Goal: Information Seeking & Learning: Learn about a topic

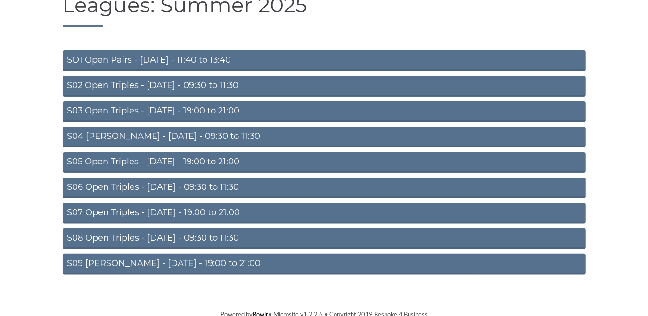
scroll to position [82, 0]
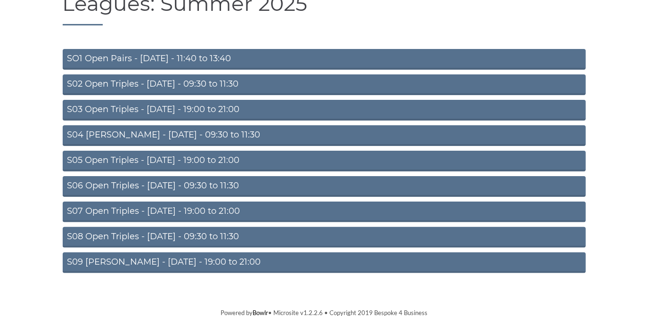
click at [209, 257] on link "S09 Aussie Pairs - Friday - 19:00 to 21:00" at bounding box center [324, 262] width 523 height 21
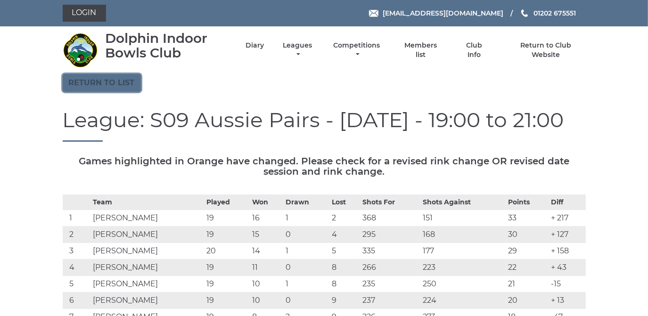
click at [88, 81] on link "Return to list" at bounding box center [102, 83] width 78 height 18
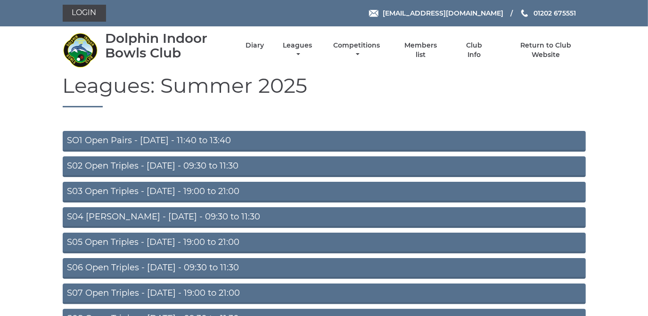
click at [162, 136] on link "SO1 Open Pairs - [DATE] - 11:40 to 13:40" at bounding box center [324, 141] width 523 height 21
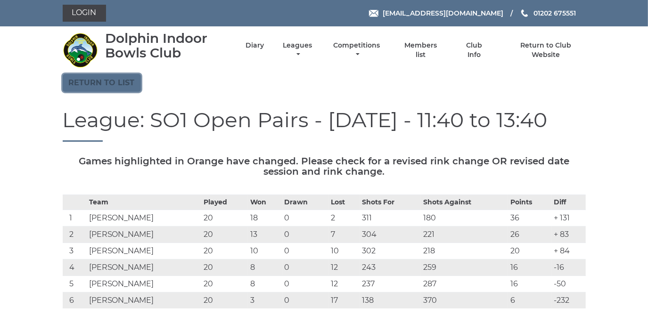
click at [121, 86] on link "Return to list" at bounding box center [102, 83] width 78 height 18
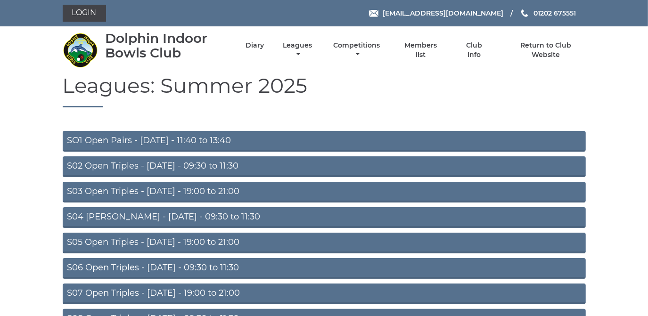
click at [146, 166] on link "S02 Open Triples - [DATE] - 09:30 to 11:30" at bounding box center [324, 166] width 523 height 21
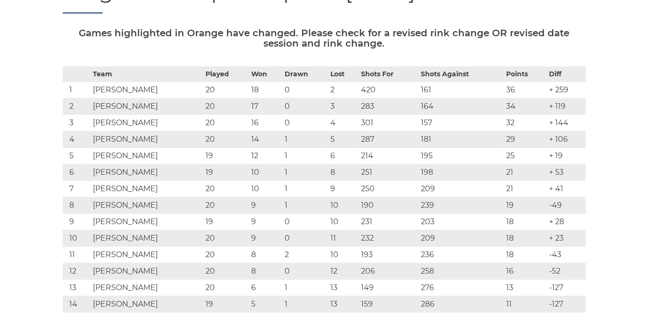
scroll to position [42, 0]
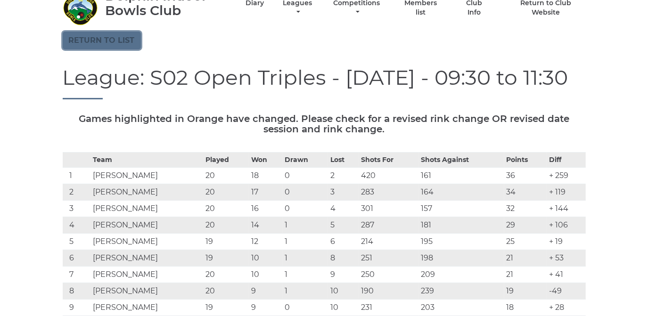
click at [117, 39] on link "Return to list" at bounding box center [102, 41] width 78 height 18
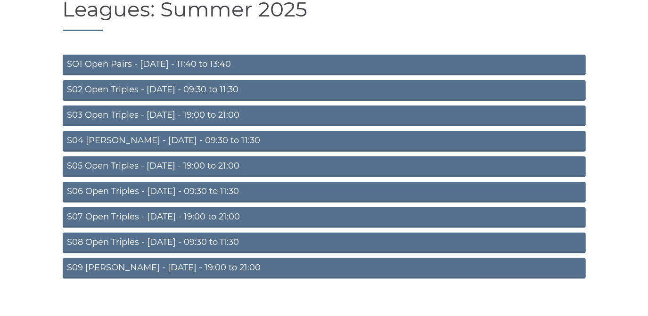
scroll to position [82, 0]
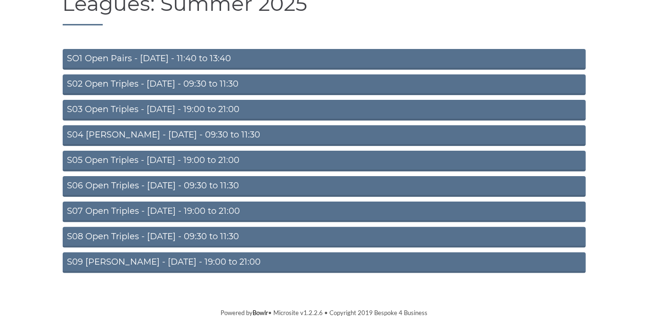
click at [178, 135] on link "S04 [PERSON_NAME] - [DATE] - 09:30 to 11:30" at bounding box center [324, 135] width 523 height 21
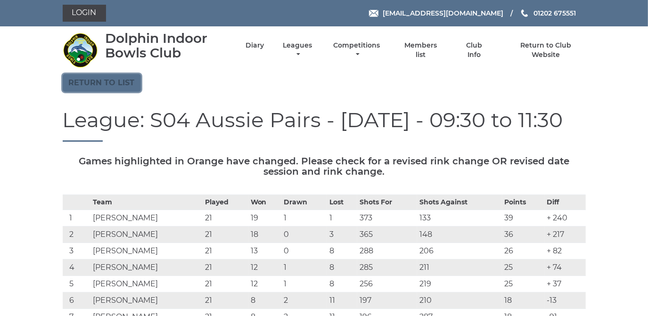
click at [119, 81] on link "Return to list" at bounding box center [102, 83] width 78 height 18
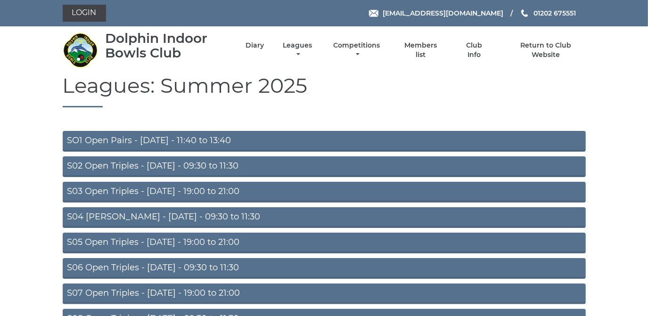
click at [168, 193] on link "S03 Open Triples - [DATE] - 19:00 to 21:00" at bounding box center [324, 192] width 523 height 21
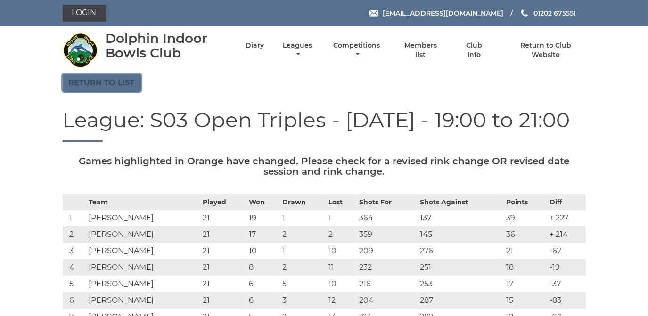
click at [89, 83] on link "Return to list" at bounding box center [102, 83] width 78 height 18
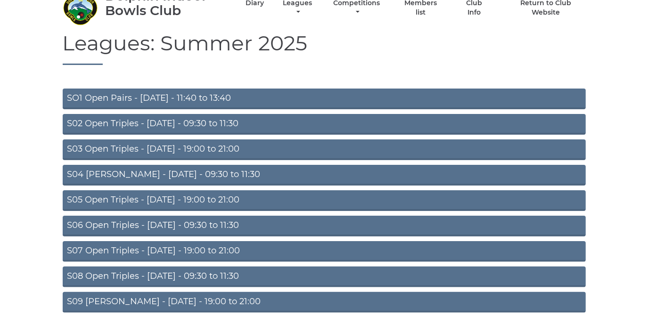
scroll to position [42, 0]
click at [354, 5] on link "Competitions" at bounding box center [356, 9] width 51 height 18
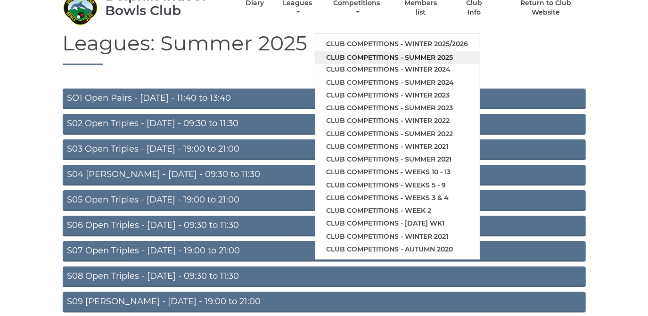
click at [344, 55] on link "Club competitions - Summer 2025" at bounding box center [397, 57] width 164 height 13
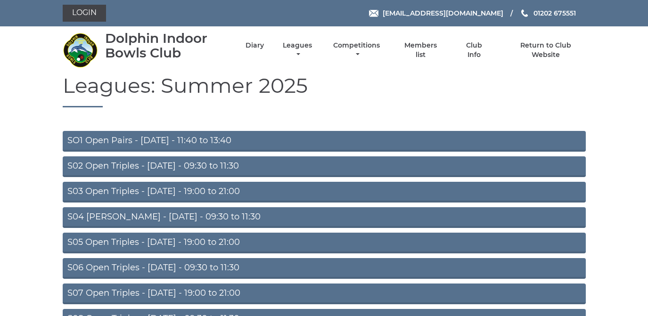
scroll to position [42, 0]
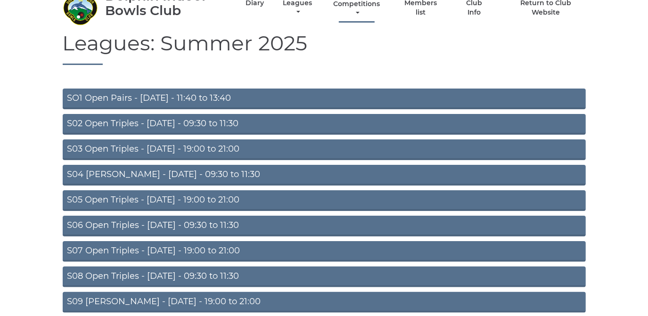
click at [354, 2] on link "Competitions" at bounding box center [356, 9] width 51 height 18
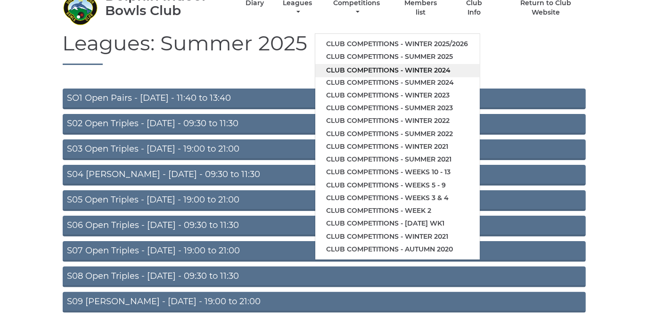
click at [345, 70] on link "Club competitions - Winter 2024" at bounding box center [397, 70] width 164 height 13
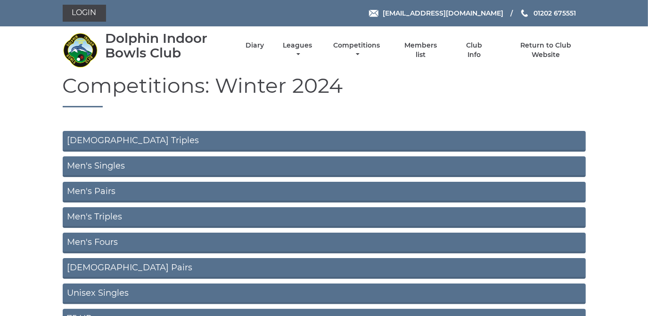
click at [95, 141] on link "[DEMOGRAPHIC_DATA] Triples" at bounding box center [324, 141] width 523 height 21
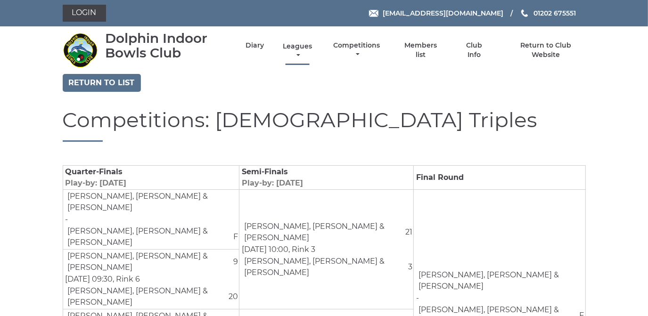
click at [290, 48] on link "Leagues" at bounding box center [297, 51] width 34 height 18
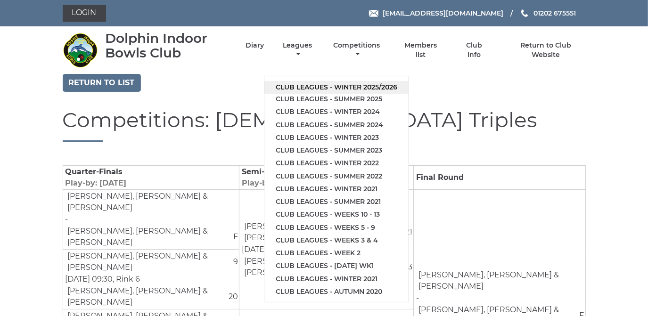
click at [296, 87] on link "Club leagues - Winter 2025/2026" at bounding box center [336, 87] width 144 height 13
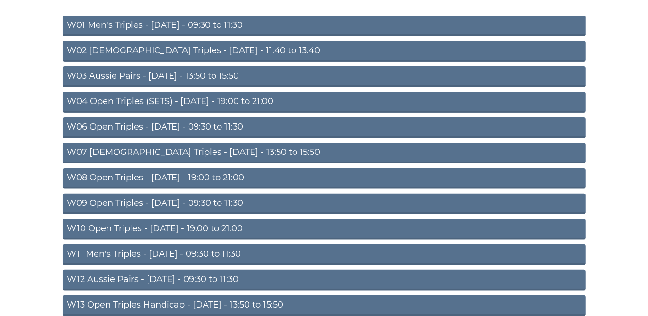
scroll to position [128, 0]
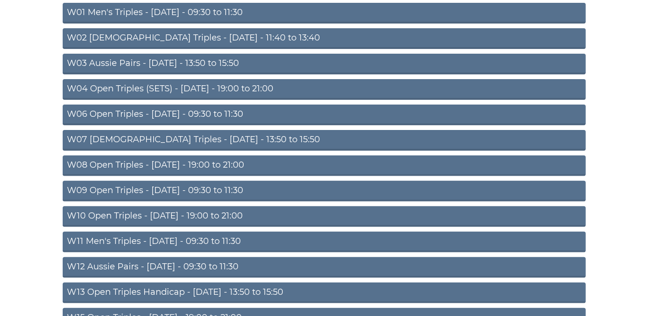
click at [204, 162] on link "W08 Open Triples - Tuesday - 19:00 to 21:00" at bounding box center [324, 165] width 523 height 21
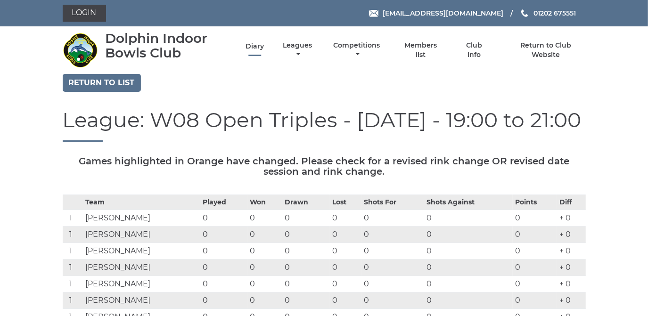
click at [251, 46] on link "Diary" at bounding box center [254, 46] width 18 height 9
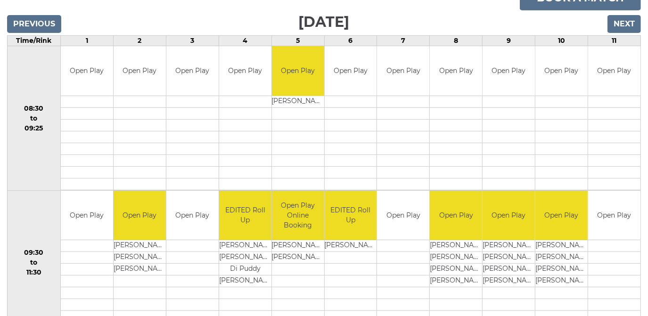
scroll to position [128, 0]
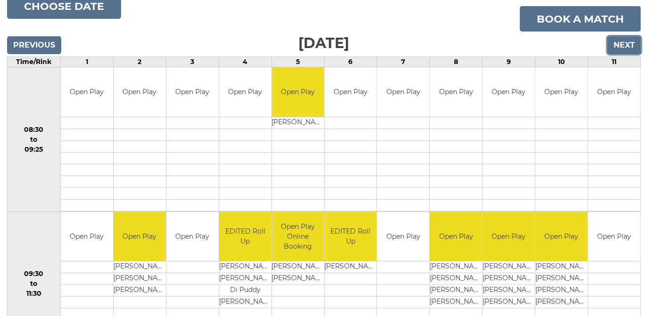
click at [627, 45] on input "Next" at bounding box center [623, 45] width 33 height 18
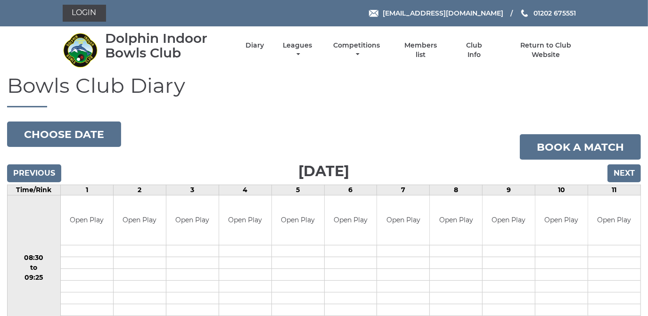
drag, startPoint x: 0, startPoint y: 0, endPoint x: 627, endPoint y: 45, distance: 628.5
click at [627, 45] on nav "Dolphin Indoor Bowls Club Diary Leagues Club leagues - Winter 2025/2026 Club le…" at bounding box center [324, 50] width 648 height 48
click at [626, 171] on input "Next" at bounding box center [623, 173] width 33 height 18
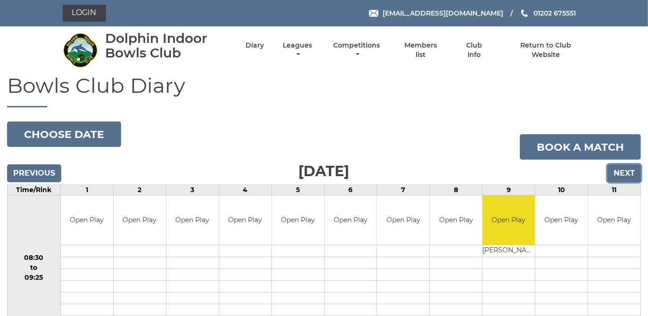
click at [622, 171] on input "Next" at bounding box center [623, 173] width 33 height 18
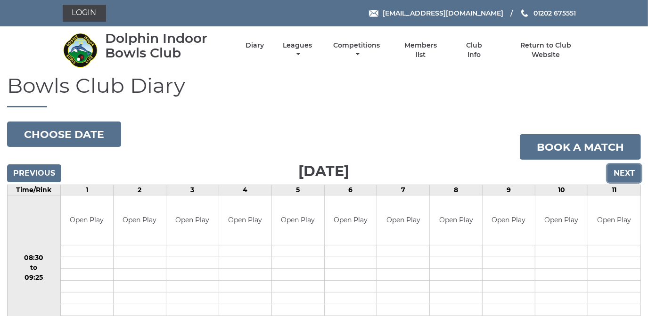
click at [622, 171] on input "Next" at bounding box center [623, 173] width 33 height 18
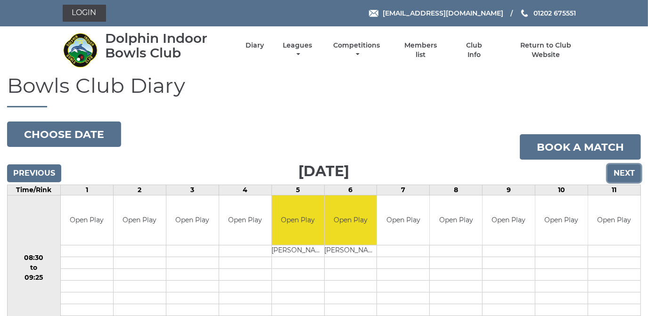
click at [622, 170] on input "Next" at bounding box center [623, 173] width 33 height 18
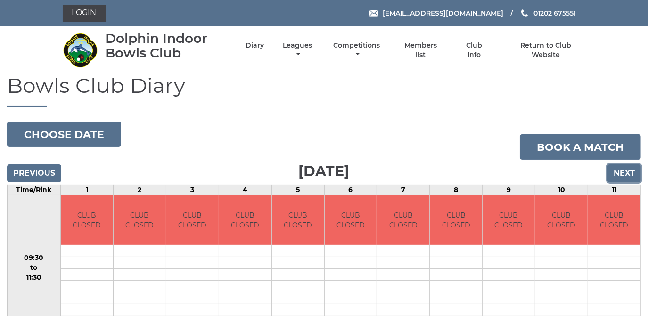
click at [622, 170] on input "Next" at bounding box center [623, 173] width 33 height 18
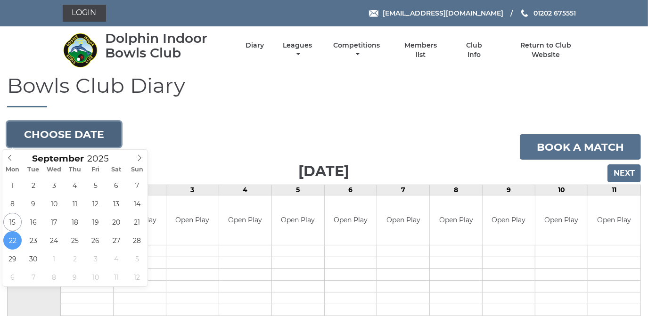
click at [89, 131] on button "Choose date" at bounding box center [64, 134] width 114 height 25
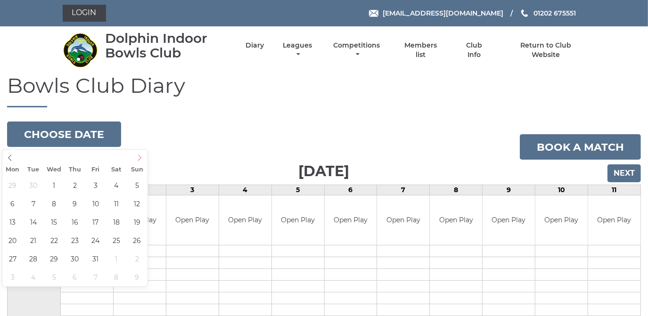
click at [142, 156] on icon at bounding box center [139, 157] width 7 height 7
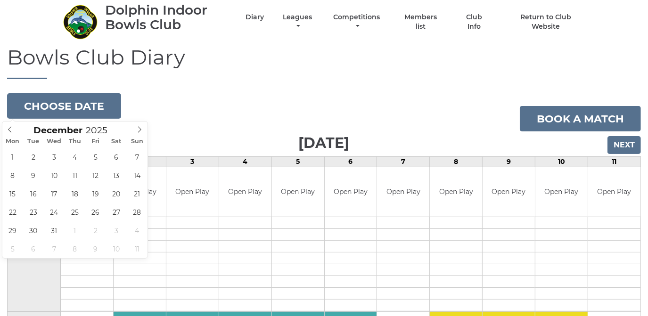
scroll to position [42, 0]
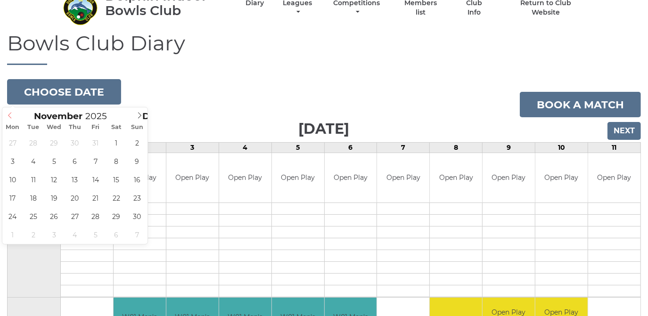
click at [11, 115] on icon at bounding box center [10, 115] width 7 height 7
click at [10, 114] on icon at bounding box center [10, 115] width 7 height 7
click at [139, 114] on icon at bounding box center [139, 115] width 7 height 7
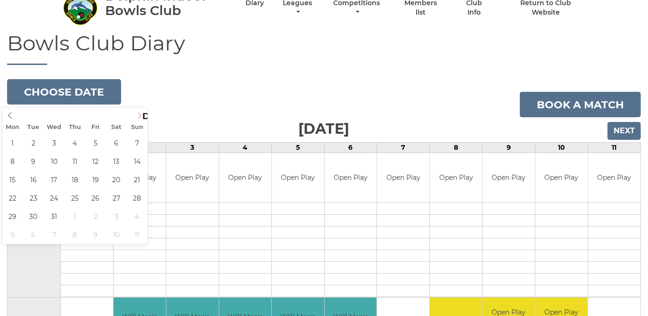
click at [139, 114] on icon at bounding box center [139, 115] width 7 height 7
type input "2025-12-02"
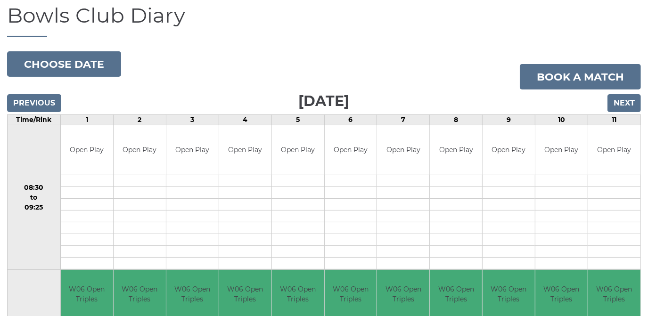
scroll to position [85, 0]
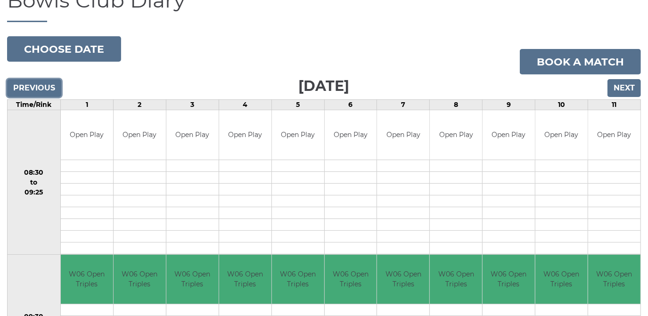
click at [30, 86] on input "Previous" at bounding box center [34, 88] width 54 height 18
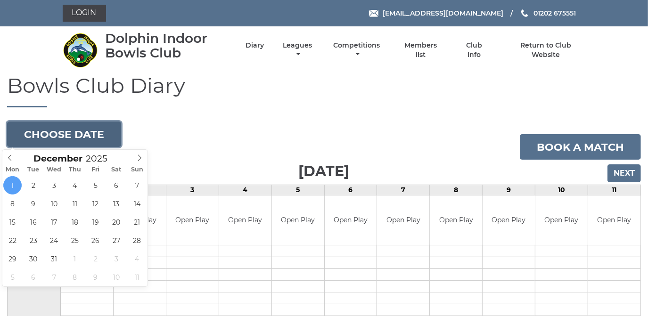
click at [40, 135] on button "Choose date" at bounding box center [64, 134] width 114 height 25
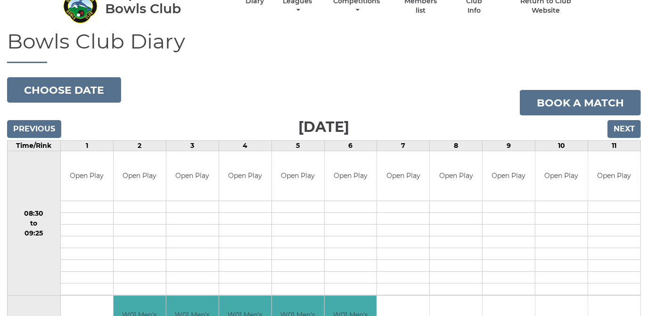
scroll to position [42, 0]
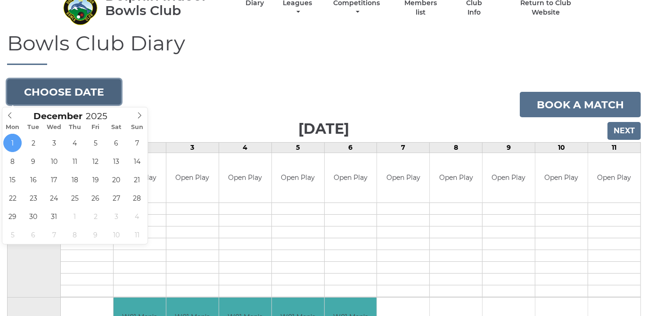
click at [57, 89] on button "Choose date" at bounding box center [64, 91] width 114 height 25
type input "2025-12-23"
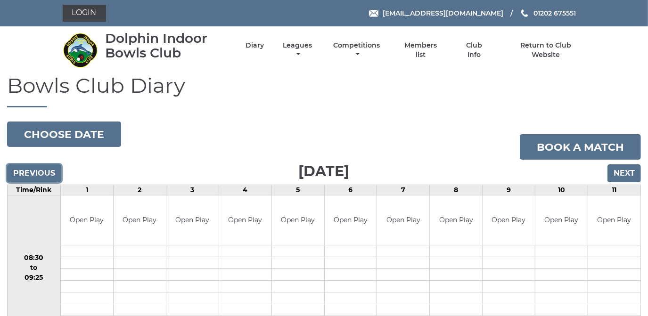
click at [38, 171] on input "Previous" at bounding box center [34, 173] width 54 height 18
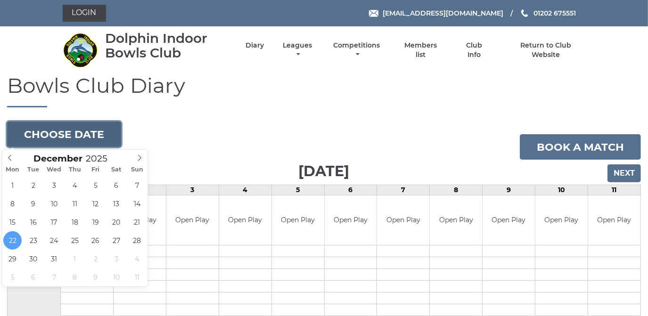
click at [59, 130] on button "Choose date" at bounding box center [64, 134] width 114 height 25
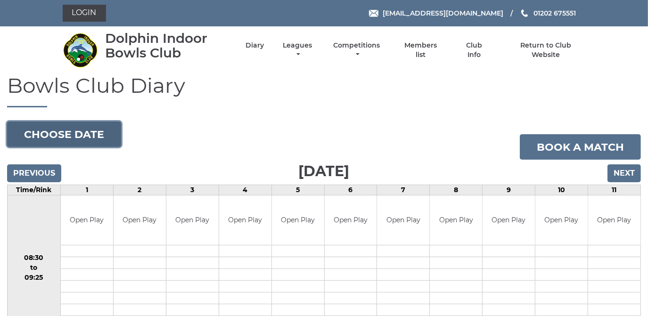
click at [72, 137] on button "Choose date" at bounding box center [64, 134] width 114 height 25
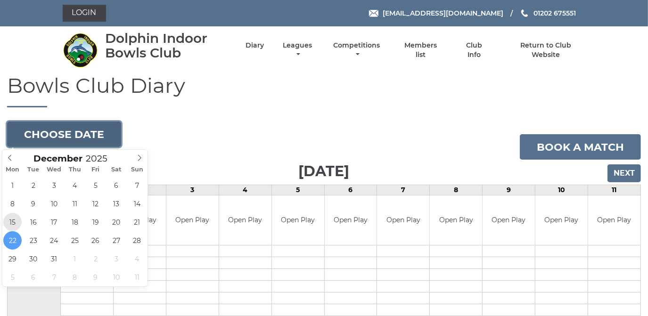
type input "[DATE]"
click at [92, 135] on button "Choose date" at bounding box center [64, 134] width 114 height 25
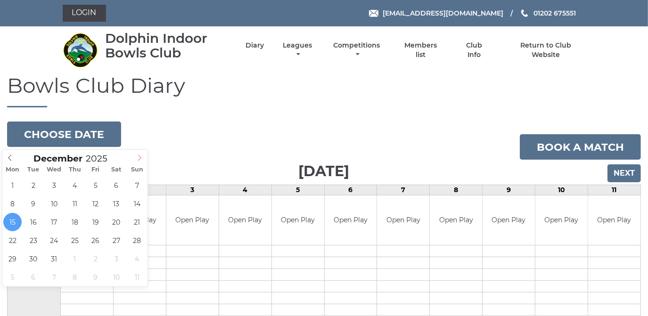
type input "2026"
click at [140, 159] on icon at bounding box center [139, 158] width 3 height 6
type input "2026-02-16"
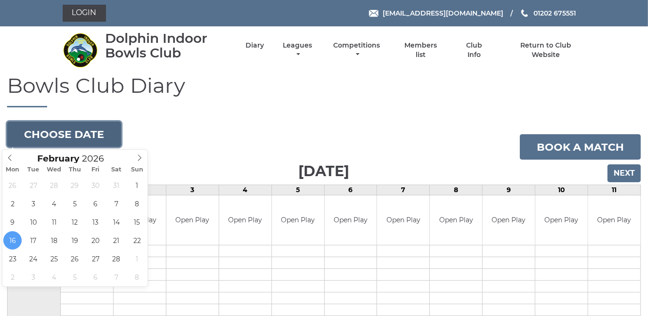
click at [66, 131] on button "Choose date" at bounding box center [64, 134] width 114 height 25
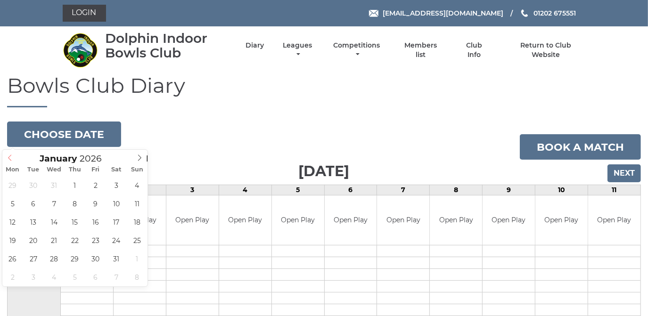
click at [11, 155] on icon at bounding box center [10, 157] width 7 height 7
type input "2025"
click at [11, 155] on icon at bounding box center [10, 157] width 7 height 7
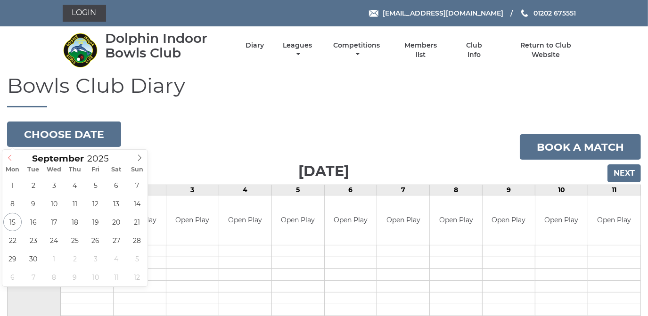
click at [11, 155] on icon at bounding box center [10, 157] width 7 height 7
click at [8, 157] on icon at bounding box center [9, 158] width 3 height 6
click at [142, 158] on icon at bounding box center [139, 157] width 7 height 7
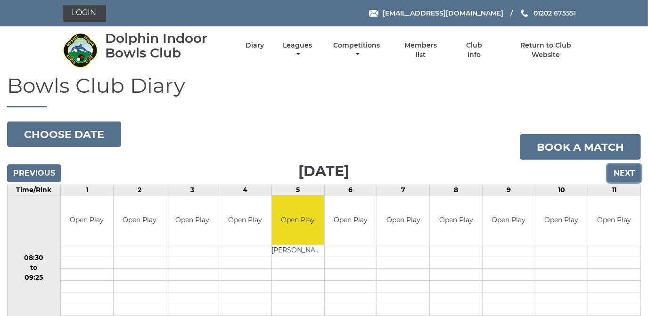
click at [625, 170] on input "Next" at bounding box center [623, 173] width 33 height 18
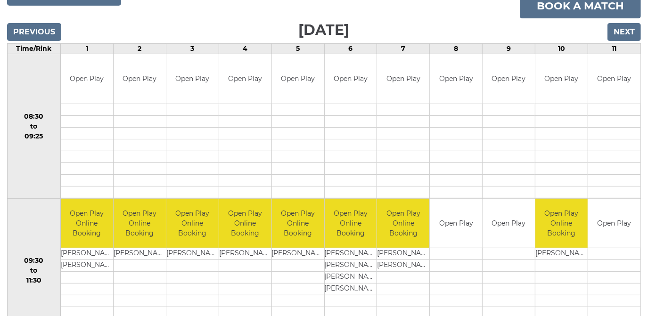
scroll to position [42, 0]
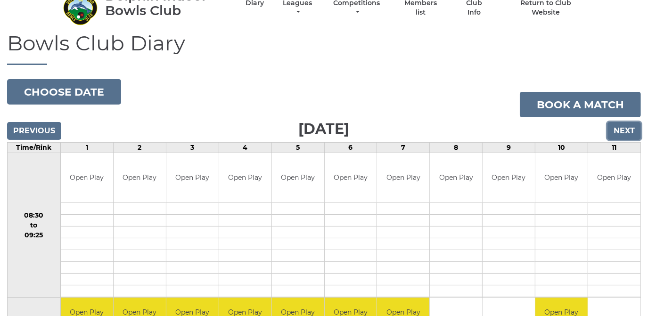
click at [630, 131] on input "Next" at bounding box center [623, 131] width 33 height 18
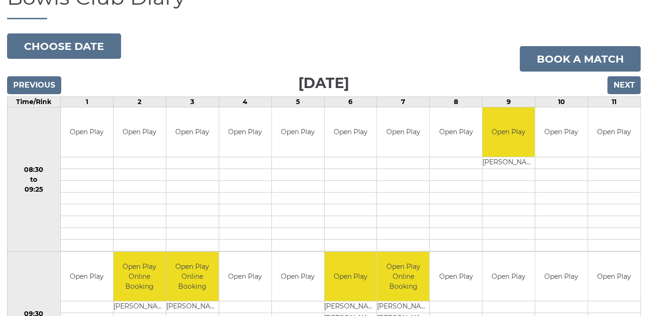
scroll to position [85, 0]
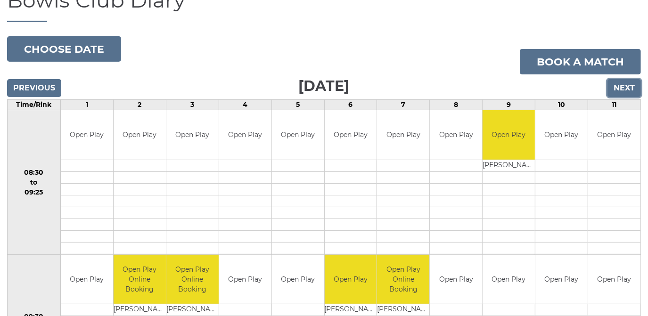
click at [625, 86] on input "Next" at bounding box center [623, 88] width 33 height 18
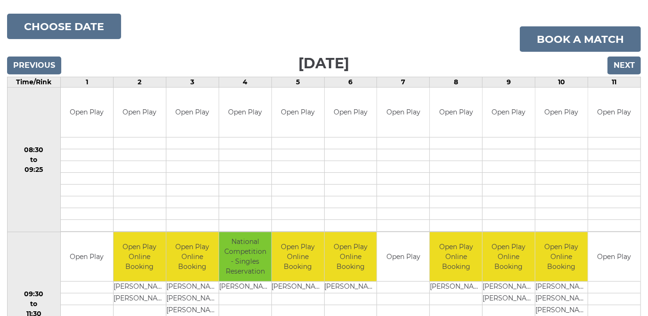
scroll to position [128, 0]
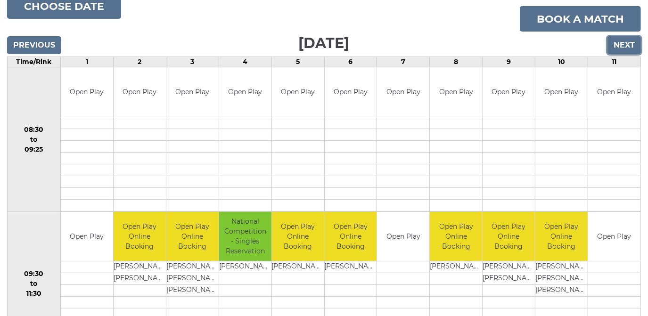
click at [625, 44] on input "Next" at bounding box center [623, 45] width 33 height 18
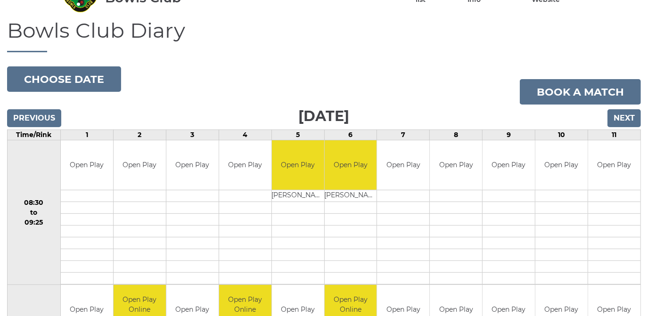
scroll to position [42, 0]
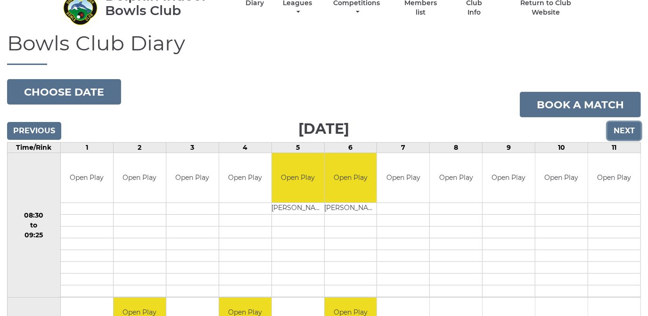
click at [625, 128] on input "Next" at bounding box center [623, 131] width 33 height 18
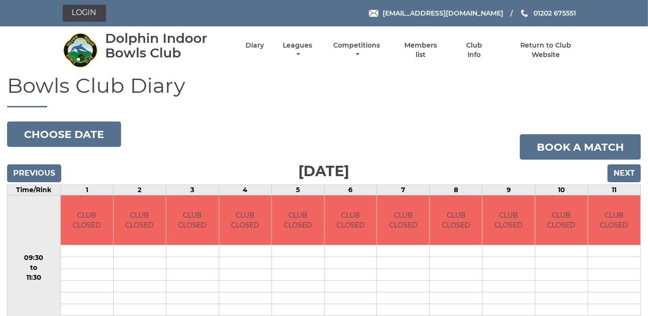
click at [615, 172] on input "Next" at bounding box center [623, 173] width 33 height 18
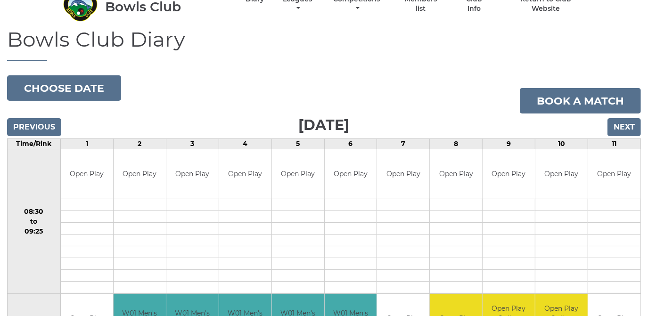
scroll to position [42, 0]
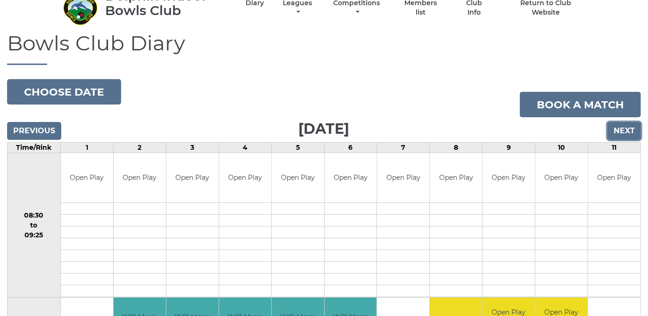
click at [624, 130] on input "Next" at bounding box center [623, 131] width 33 height 18
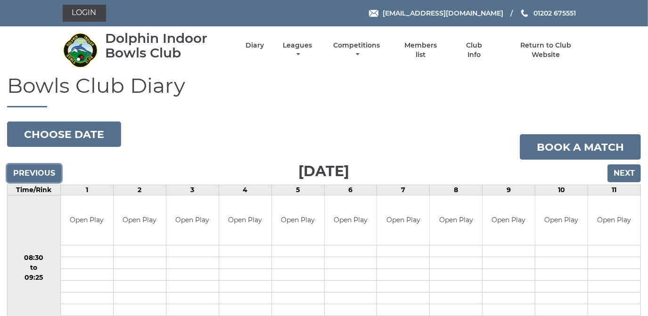
click at [44, 170] on input "Previous" at bounding box center [34, 173] width 54 height 18
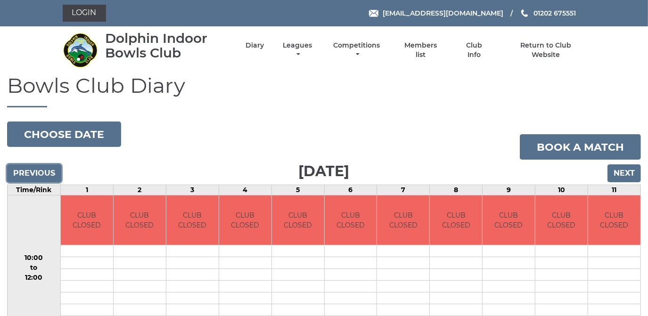
click at [44, 170] on input "Previous" at bounding box center [34, 173] width 54 height 18
click at [45, 170] on input "Previous" at bounding box center [34, 173] width 54 height 18
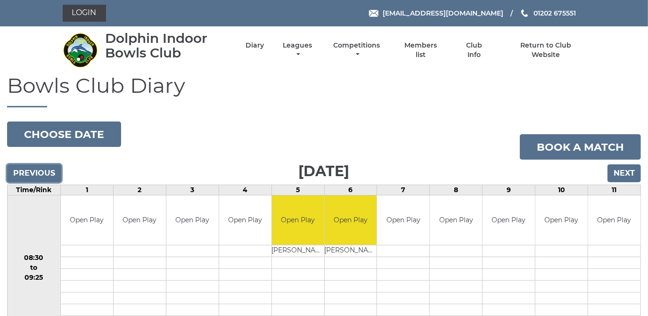
click at [45, 170] on input "Previous" at bounding box center [34, 173] width 54 height 18
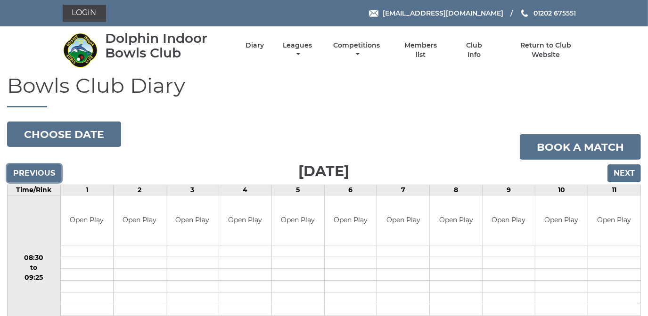
click at [45, 170] on input "Previous" at bounding box center [34, 173] width 54 height 18
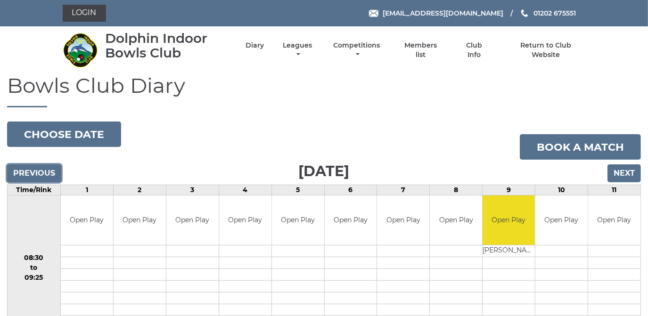
click at [46, 171] on input "Previous" at bounding box center [34, 173] width 54 height 18
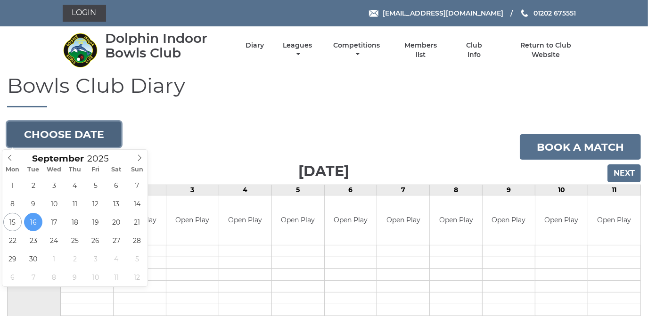
click at [69, 127] on button "Choose date" at bounding box center [64, 134] width 114 height 25
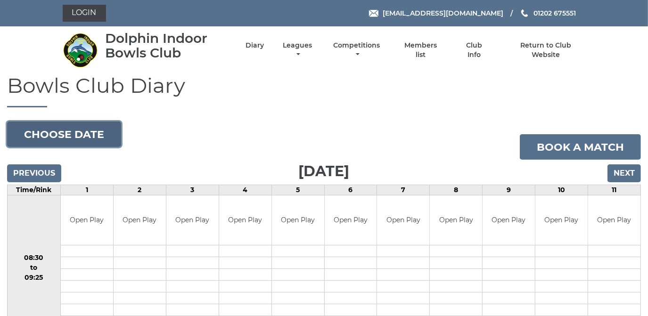
click at [69, 127] on button "Choose date" at bounding box center [64, 134] width 114 height 25
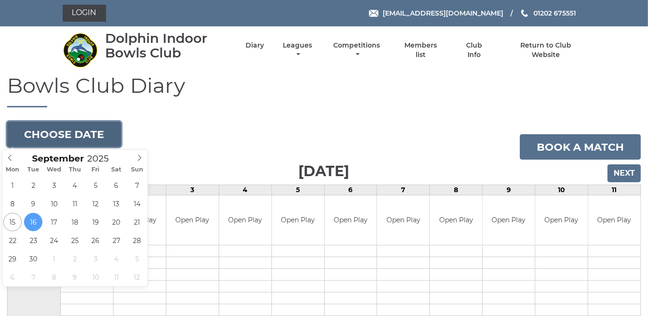
click at [69, 127] on button "Choose date" at bounding box center [64, 134] width 114 height 25
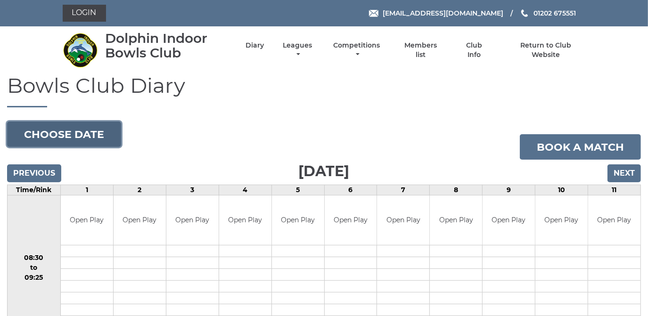
click at [69, 127] on button "Choose date" at bounding box center [64, 134] width 114 height 25
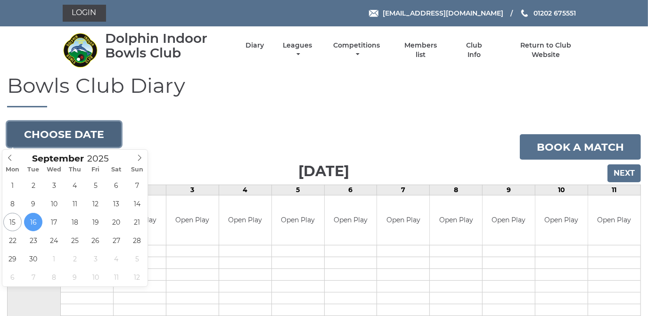
click at [69, 128] on button "Choose date" at bounding box center [64, 134] width 114 height 25
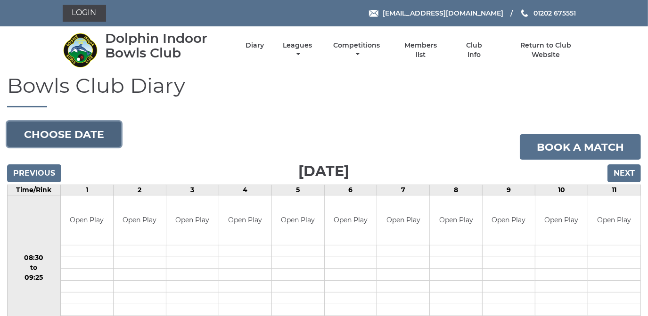
click at [69, 129] on button "Choose date" at bounding box center [64, 134] width 114 height 25
click at [73, 132] on button "Choose date" at bounding box center [64, 134] width 114 height 25
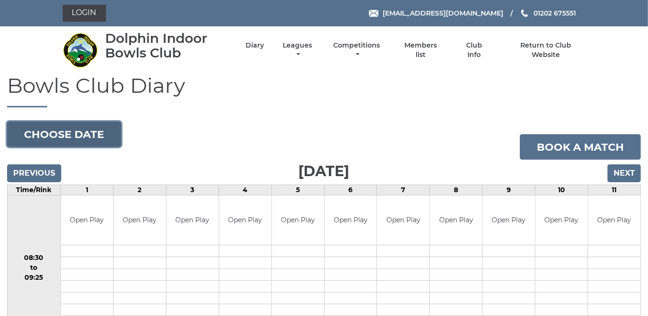
click at [84, 126] on button "Choose date" at bounding box center [64, 134] width 114 height 25
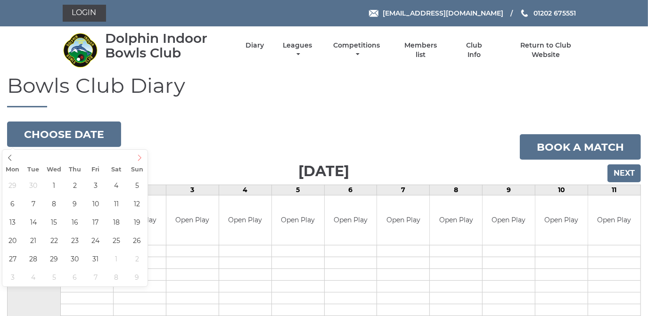
click at [144, 156] on span at bounding box center [140, 156] width 16 height 13
type input "[DATE]"
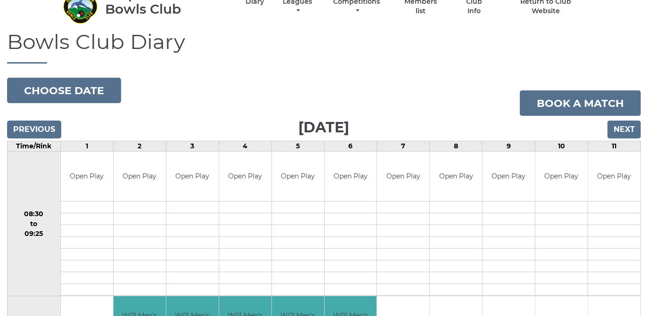
scroll to position [42, 0]
